Goal: Task Accomplishment & Management: Use online tool/utility

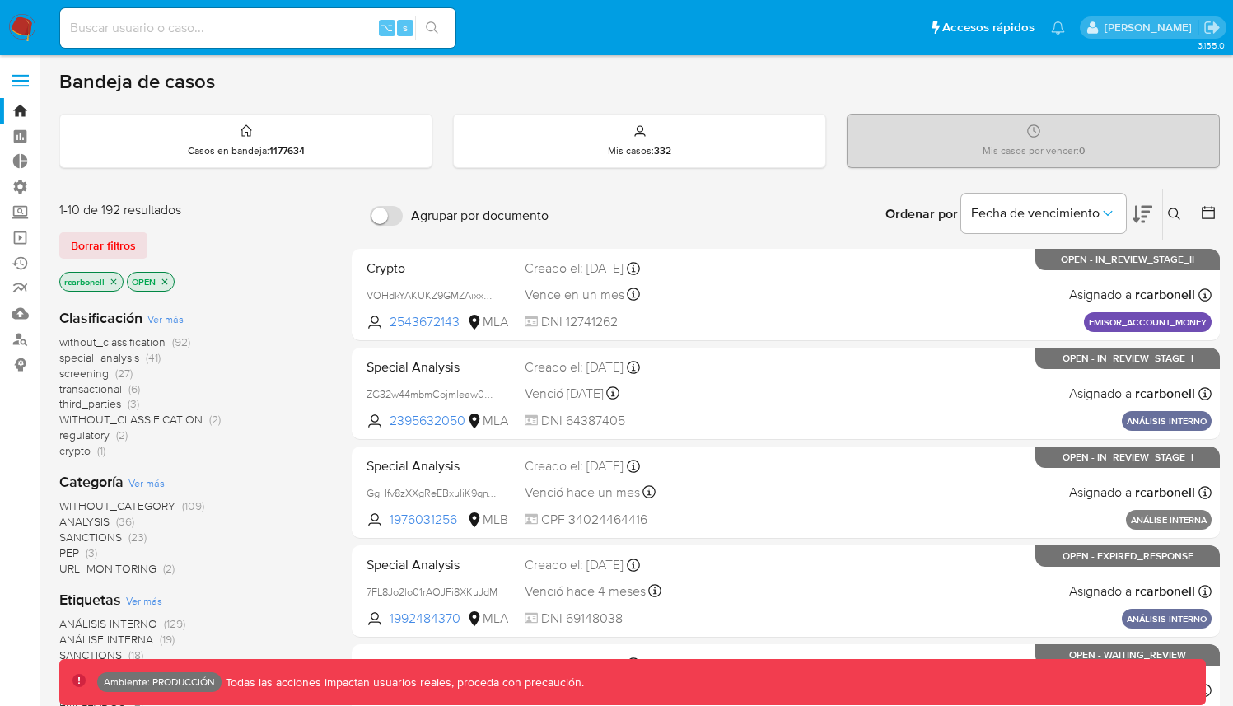
click at [21, 81] on span at bounding box center [20, 81] width 16 height 2
click at [0, 0] on input "checkbox" at bounding box center [0, 0] width 0 height 0
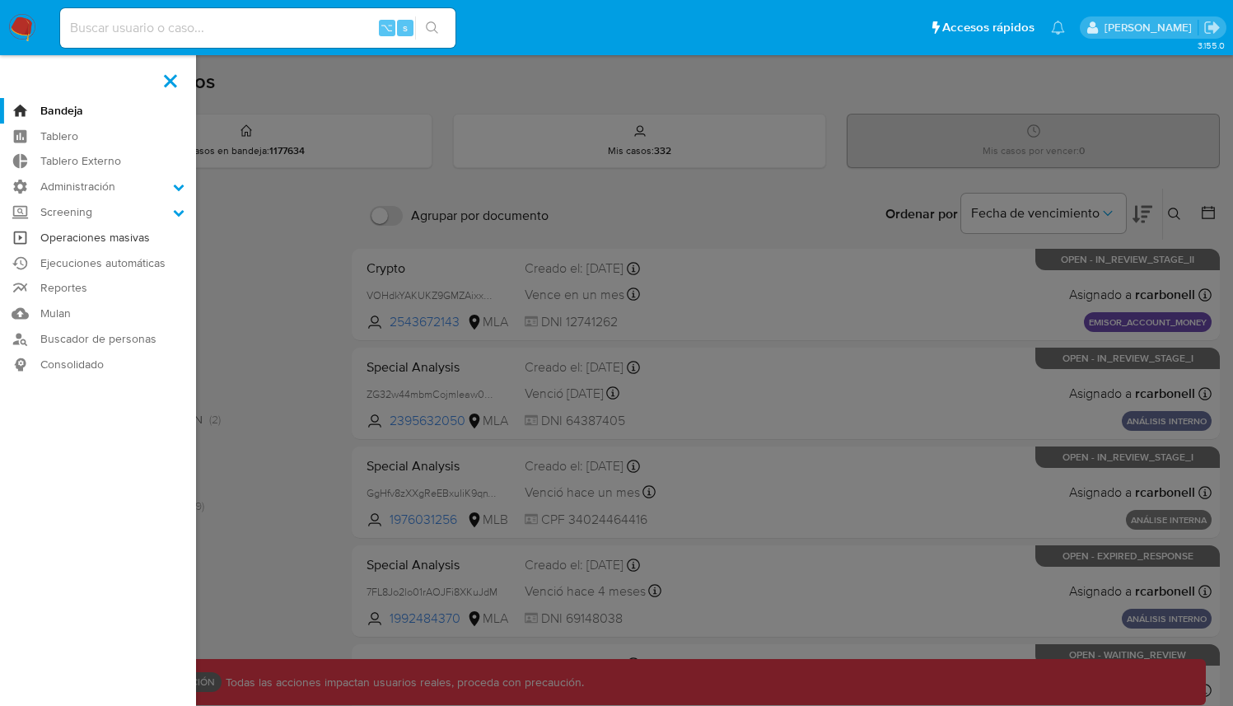
click at [105, 232] on link "Operaciones masivas" at bounding box center [98, 238] width 196 height 26
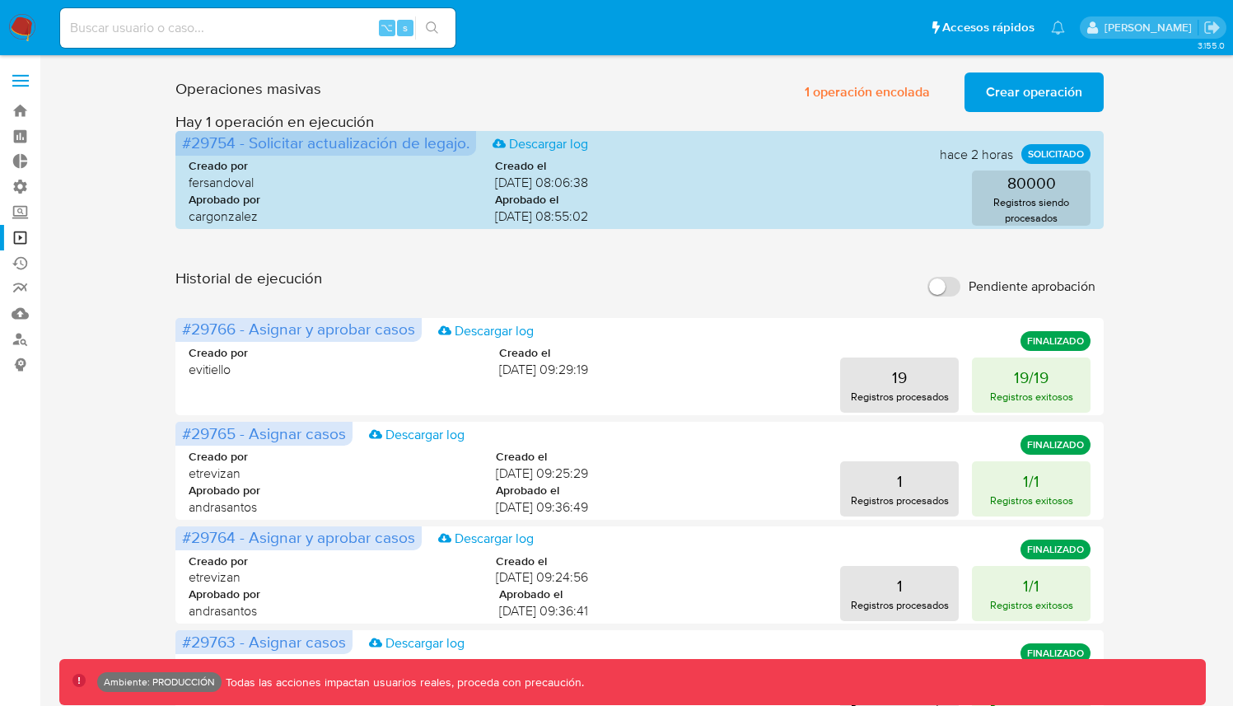
click at [911, 89] on span "1 operación encolada" at bounding box center [867, 92] width 125 height 36
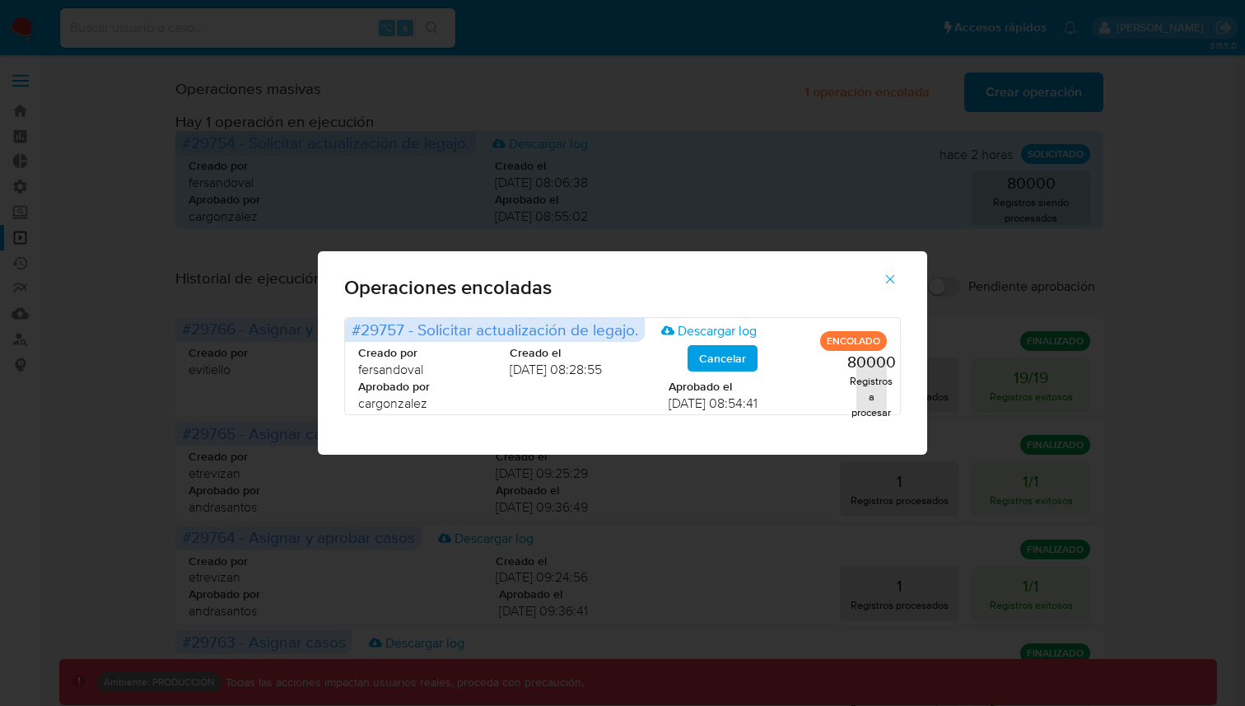
click at [892, 277] on icon "button" at bounding box center [890, 279] width 9 height 9
